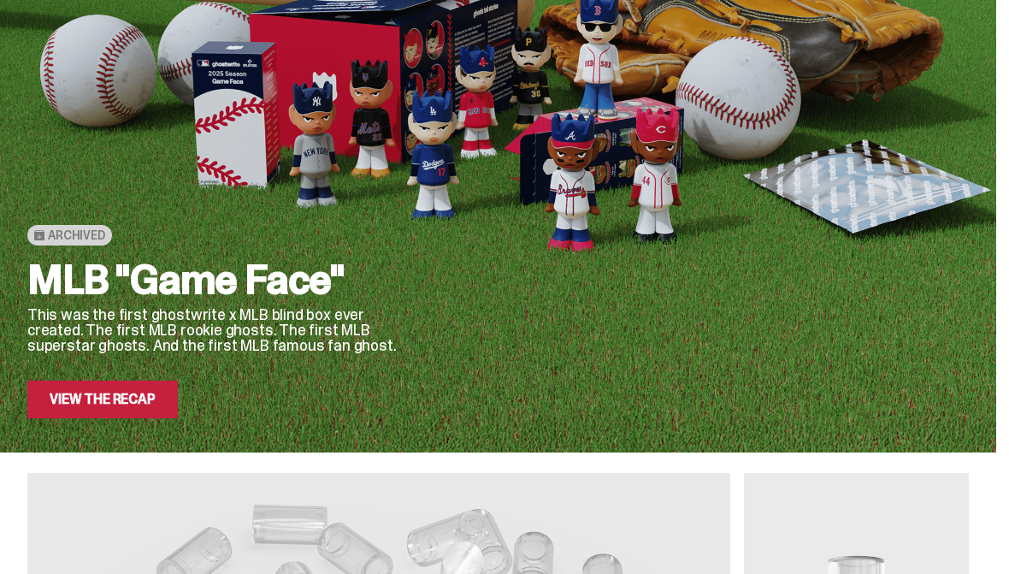
scroll to position [163, 0]
click at [142, 400] on link "View the Recap" at bounding box center [102, 399] width 150 height 38
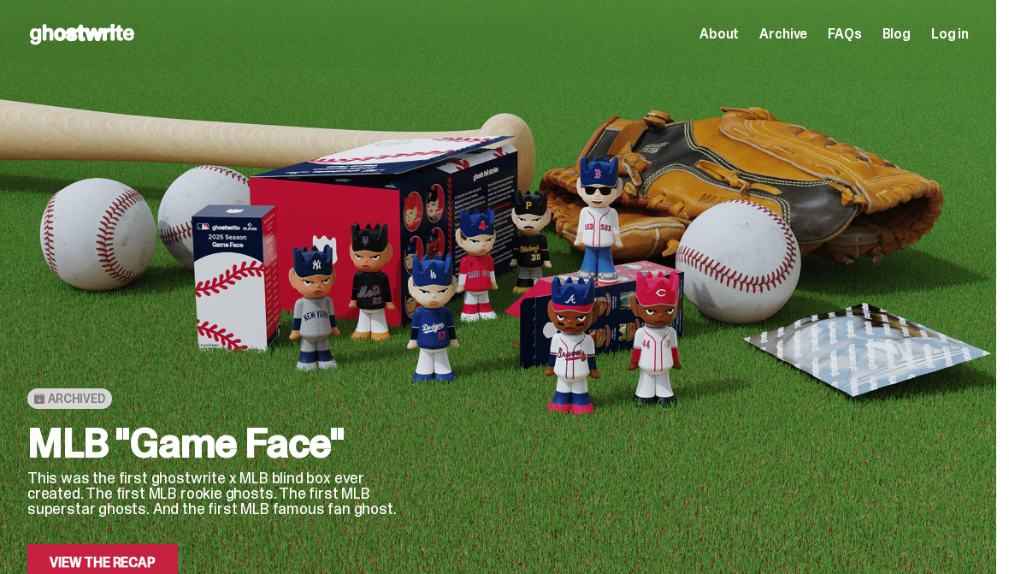
click at [800, 33] on span "Archive" at bounding box center [783, 34] width 48 height 14
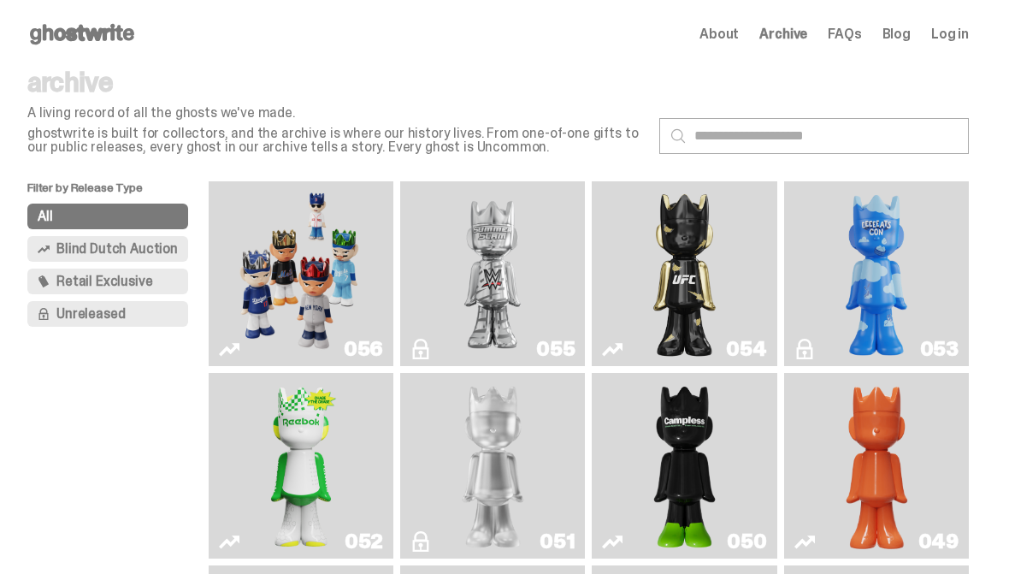
click at [506, 299] on img "I Was There SummerSlam" at bounding box center [492, 273] width 137 height 171
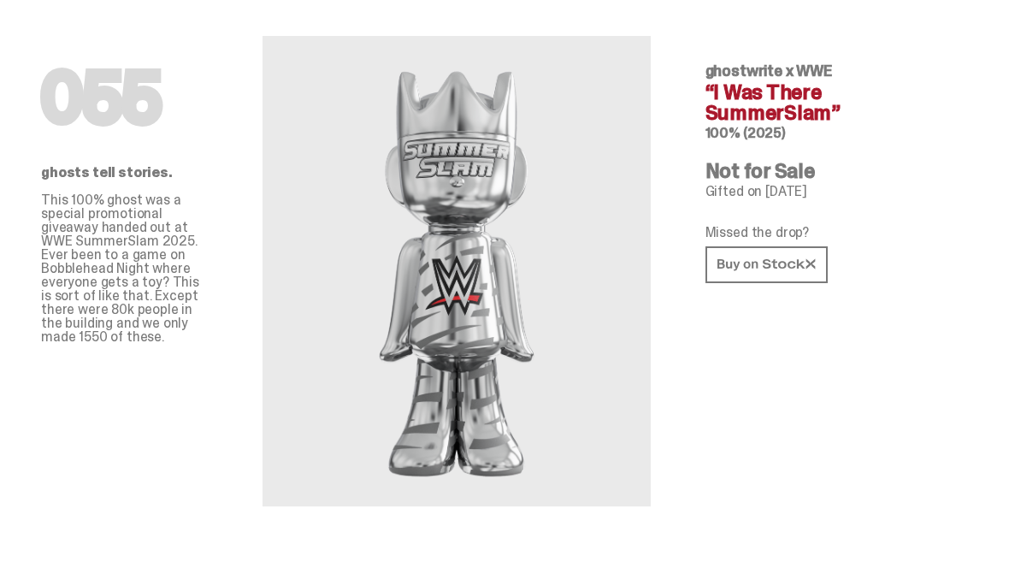
scroll to position [47, 0]
click at [780, 257] on icon at bounding box center [766, 263] width 98 height 13
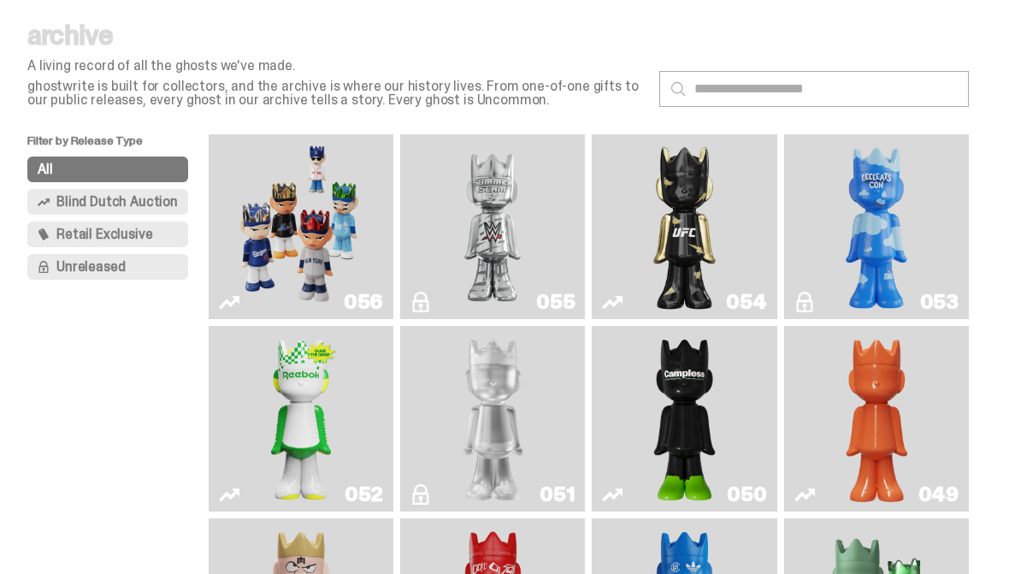
click at [136, 231] on span "Retail Exclusive" at bounding box center [104, 234] width 96 height 14
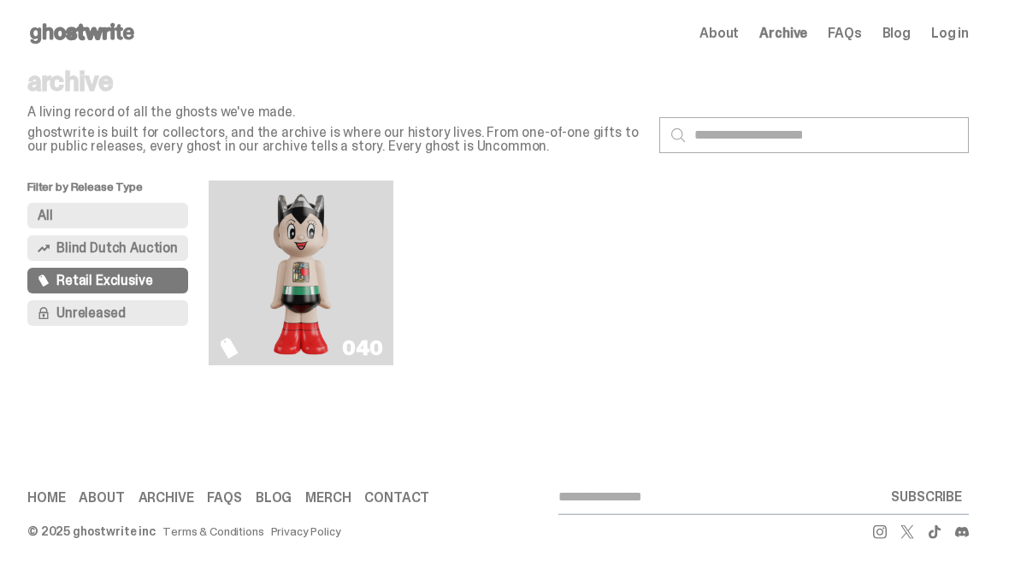
click at [738, 39] on span "About" at bounding box center [718, 34] width 39 height 14
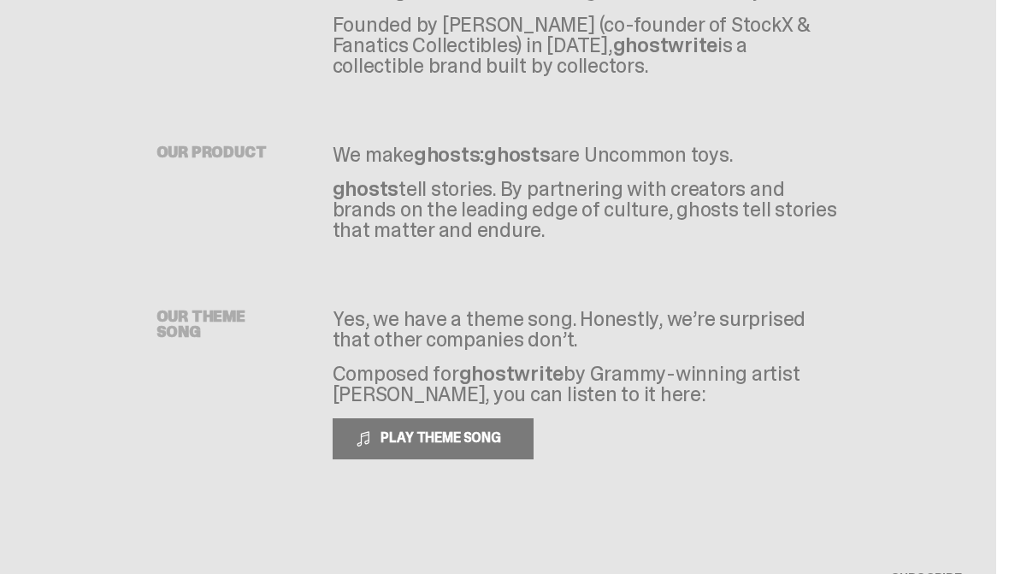
scroll to position [156, 0]
click at [98, 573] on link "About" at bounding box center [101, 581] width 45 height 14
click at [104, 573] on link "About" at bounding box center [101, 581] width 45 height 14
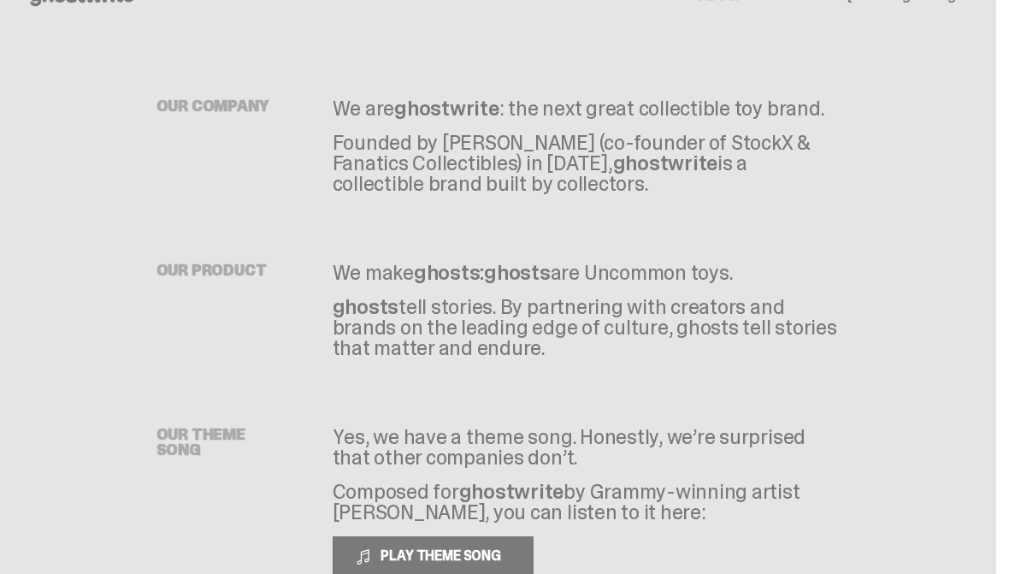
scroll to position [0, 0]
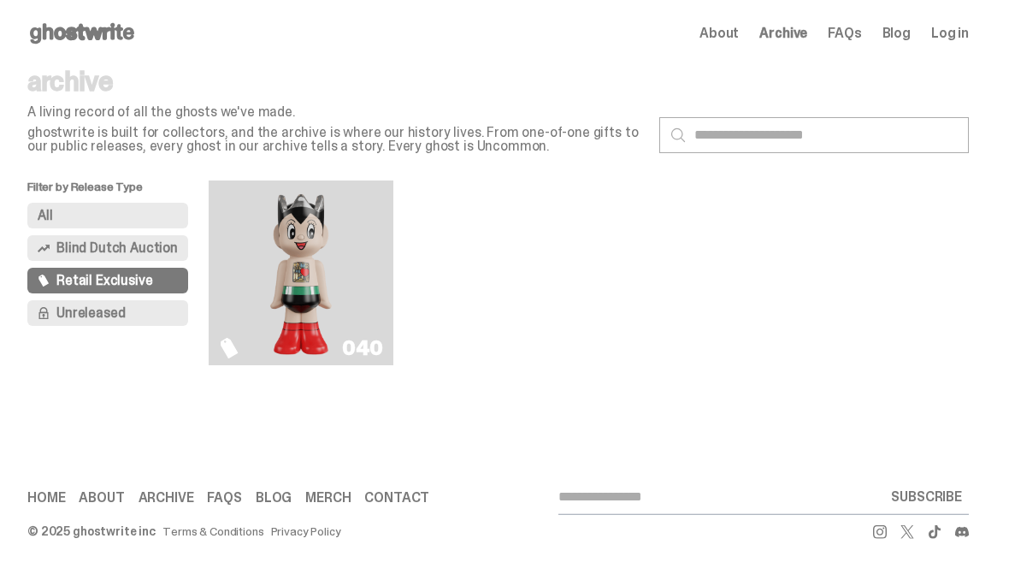
click at [806, 38] on span "Archive" at bounding box center [783, 34] width 48 height 14
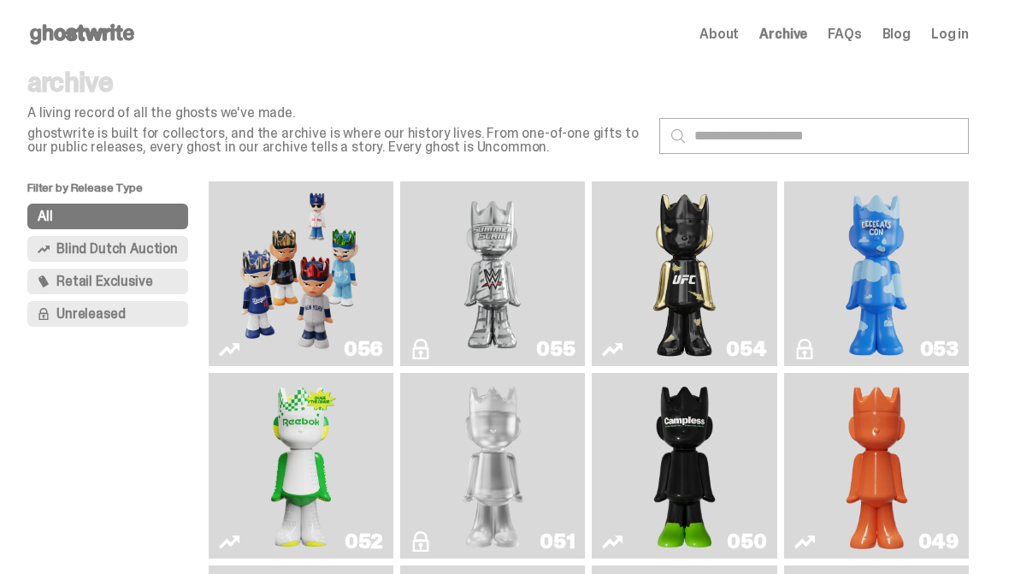
click at [861, 32] on span "FAQs" at bounding box center [843, 34] width 33 height 14
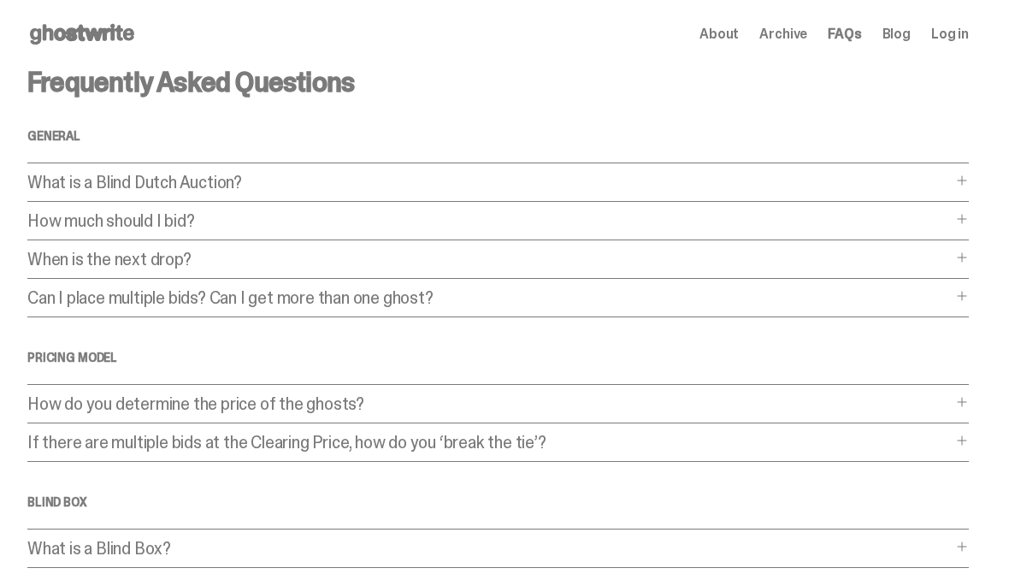
click at [910, 37] on link "Blog" at bounding box center [896, 34] width 28 height 14
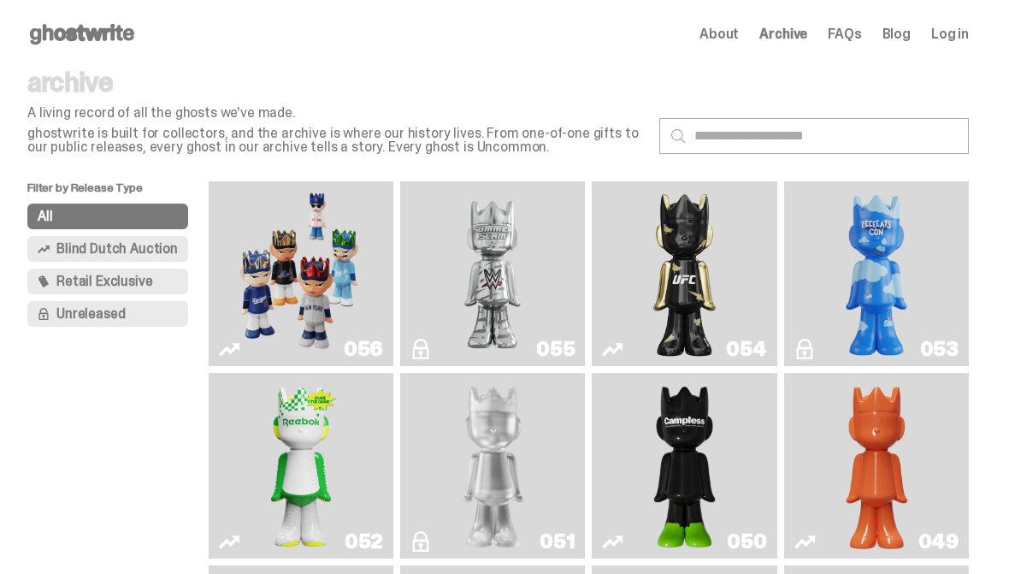
click at [121, 278] on span "Retail Exclusive" at bounding box center [104, 281] width 96 height 14
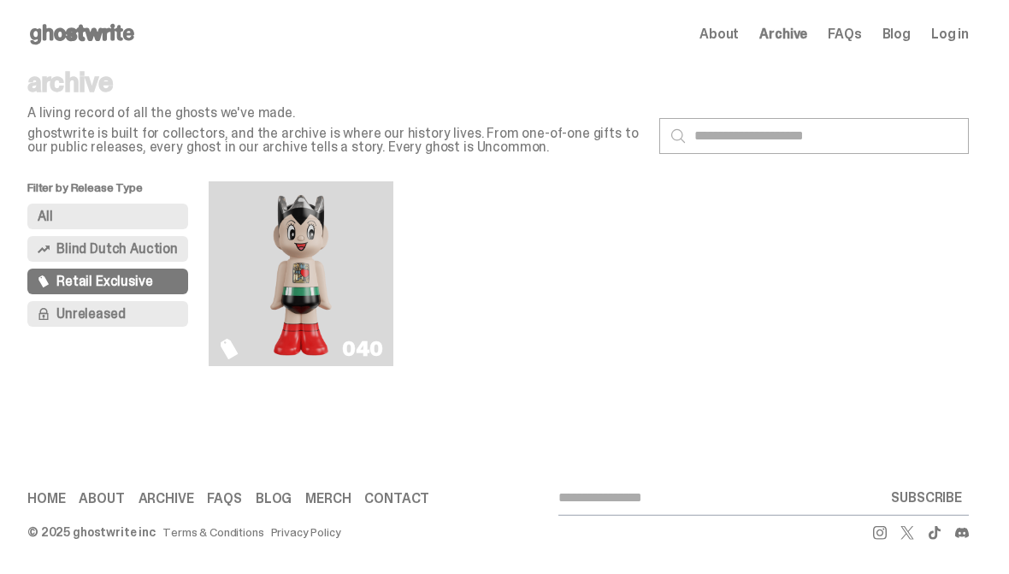
click at [113, 309] on span "Unreleased" at bounding box center [90, 314] width 68 height 14
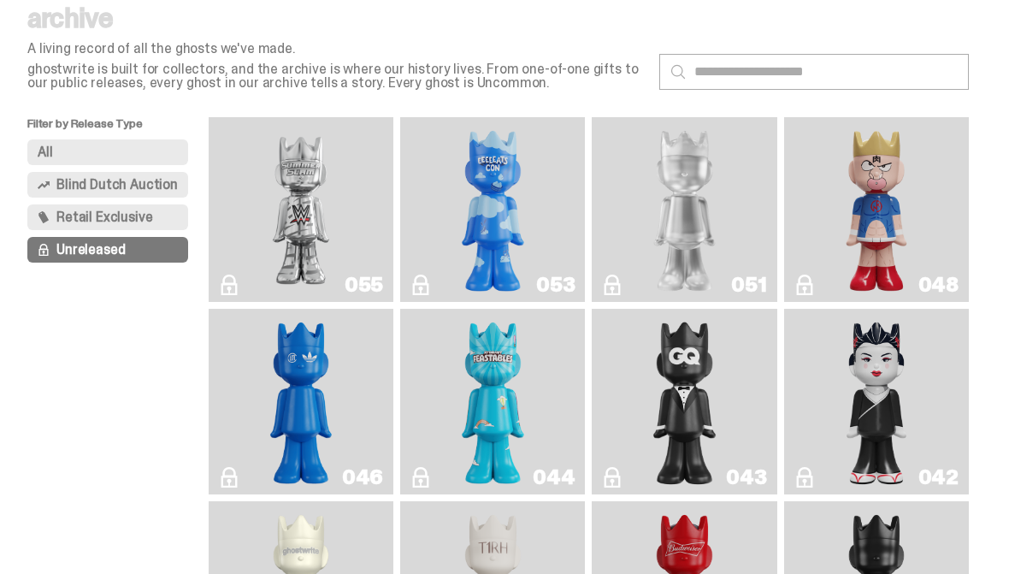
scroll to position [62, 0]
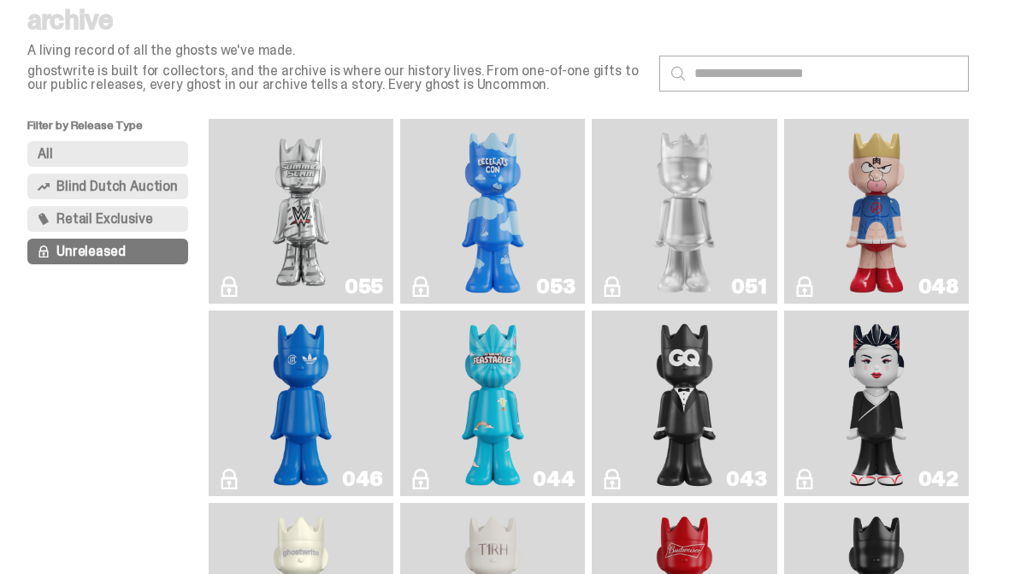
click at [316, 243] on img "I Was There SummerSlam" at bounding box center [300, 211] width 137 height 171
